Goal: Task Accomplishment & Management: Complete application form

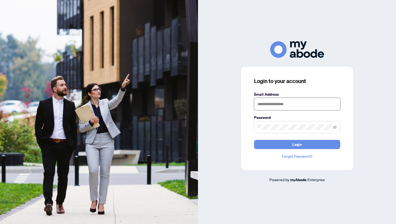
click at [271, 105] on input "text" at bounding box center [297, 104] width 86 height 12
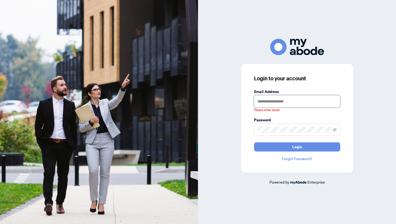
type input "**********"
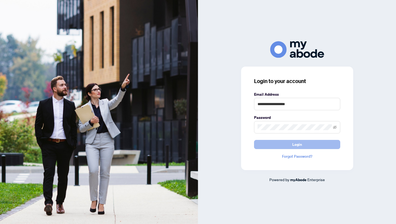
click at [307, 146] on button "Login" at bounding box center [297, 144] width 86 height 9
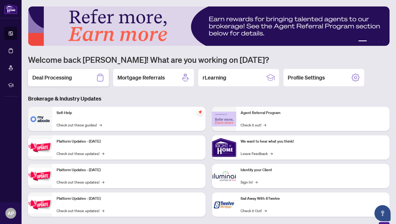
click at [81, 79] on div "Deal Processing" at bounding box center [68, 77] width 81 height 17
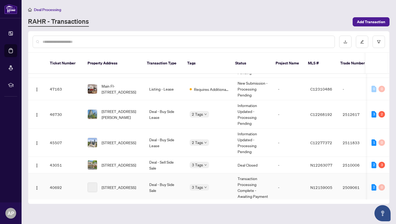
scroll to position [41, 0]
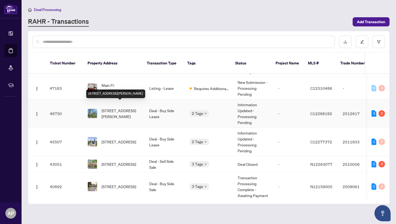
click at [121, 109] on span "[STREET_ADDRESS][PERSON_NAME]" at bounding box center [121, 113] width 39 height 12
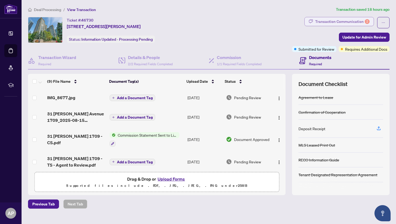
click at [347, 23] on div "Transaction Communication 2" at bounding box center [342, 21] width 54 height 9
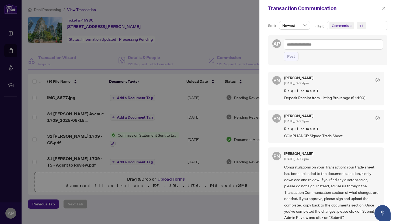
click at [198, 48] on div at bounding box center [198, 112] width 396 height 224
click at [386, 9] on button "button" at bounding box center [383, 8] width 7 height 6
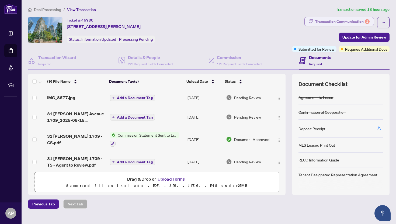
click at [356, 22] on div "Transaction Communication 2" at bounding box center [342, 21] width 54 height 9
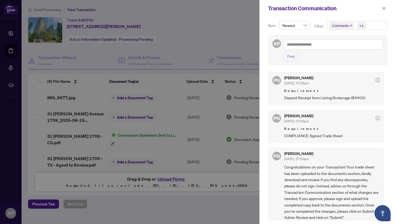
click at [203, 57] on div at bounding box center [198, 112] width 396 height 224
click at [178, 46] on div at bounding box center [198, 112] width 396 height 224
click at [205, 33] on div at bounding box center [198, 112] width 396 height 224
click at [383, 8] on icon "close" at bounding box center [384, 8] width 3 height 3
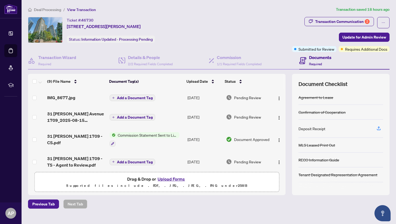
click at [93, 92] on td "IMG_8677.jpg" at bounding box center [76, 97] width 62 height 17
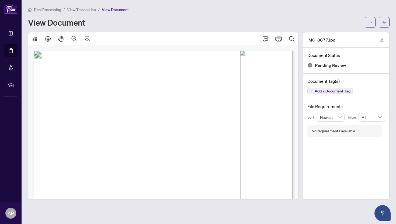
click at [88, 9] on span "View Transaction" at bounding box center [81, 9] width 29 height 5
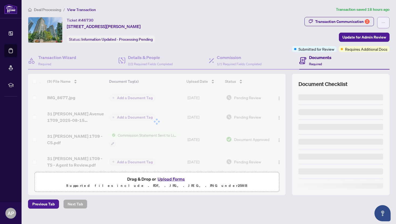
click at [383, 23] on icon "ellipsis" at bounding box center [383, 23] width 4 height 4
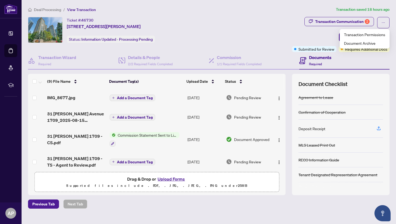
click at [293, 30] on div "Transaction Communication 2 Update for Admin Review Submitted for Review Requir…" at bounding box center [341, 34] width 98 height 35
click at [371, 36] on span "Update for Admin Review" at bounding box center [364, 37] width 44 height 9
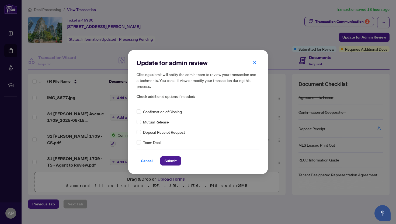
click at [150, 116] on div "Confirmation of Closing Mutual Release Deposit Receipt Request Team Deal" at bounding box center [198, 127] width 123 height 37
click at [148, 112] on span "Confirmation of Closing" at bounding box center [162, 112] width 39 height 6
click at [167, 157] on span "Submit" at bounding box center [171, 161] width 12 height 9
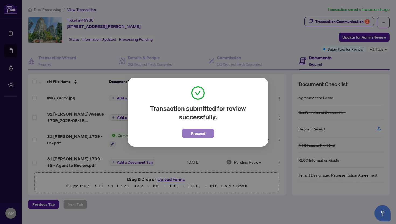
click at [189, 136] on button "Proceed" at bounding box center [198, 133] width 32 height 9
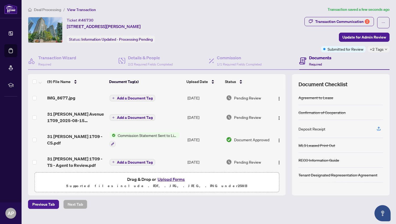
click at [49, 7] on span "Deal Processing" at bounding box center [47, 9] width 27 height 5
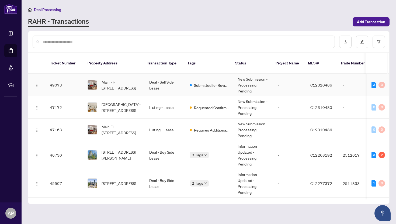
click at [149, 75] on td "Deal - Sell Side Lease" at bounding box center [165, 85] width 40 height 22
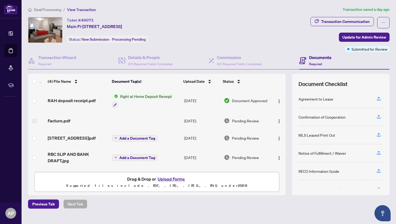
scroll to position [1, 0]
